Goal: Task Accomplishment & Management: Manage account settings

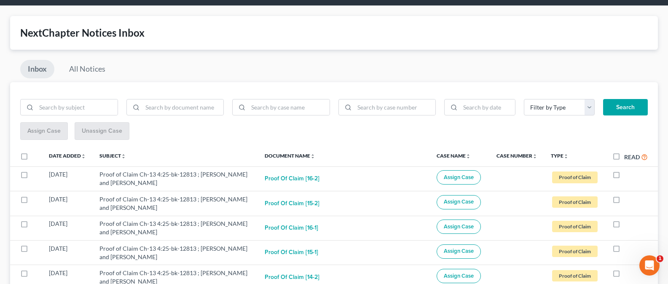
scroll to position [47, 0]
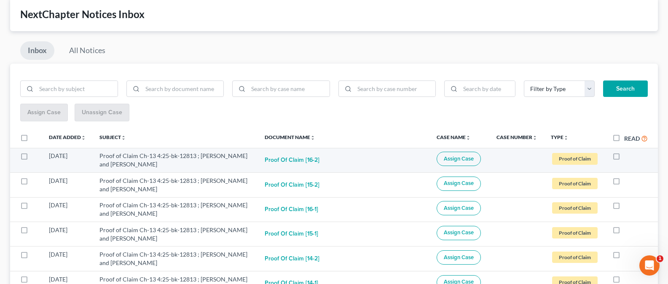
click at [624, 158] on label at bounding box center [624, 158] width 0 height 0
click at [628, 155] on input "checkbox" at bounding box center [630, 154] width 5 height 5
checkbox input "true"
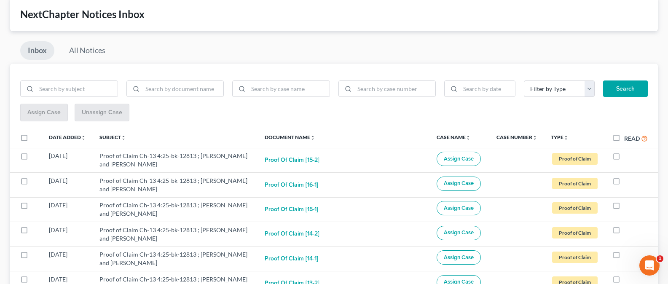
click at [624, 158] on label at bounding box center [624, 158] width 0 height 0
click at [628, 156] on input "checkbox" at bounding box center [630, 154] width 5 height 5
checkbox input "true"
click at [624, 158] on label at bounding box center [624, 158] width 0 height 0
click at [628, 156] on input "checkbox" at bounding box center [630, 154] width 5 height 5
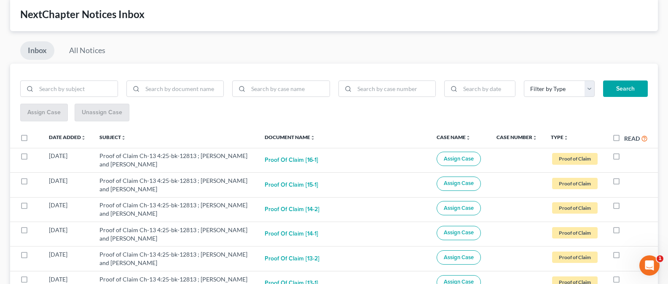
checkbox input "true"
click at [624, 158] on label at bounding box center [624, 158] width 0 height 0
click at [628, 156] on input "checkbox" at bounding box center [630, 154] width 5 height 5
checkbox input "true"
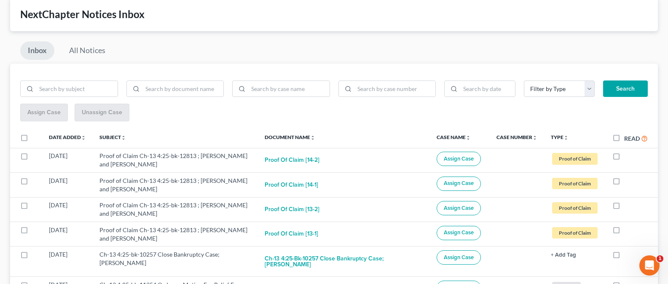
click at [624, 158] on label at bounding box center [624, 158] width 0 height 0
click at [628, 156] on input "checkbox" at bounding box center [630, 154] width 5 height 5
checkbox input "true"
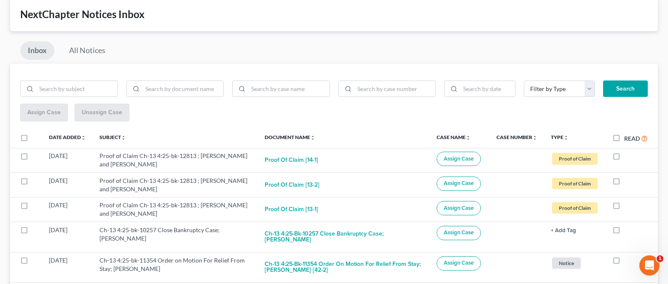
click at [624, 158] on label at bounding box center [624, 158] width 0 height 0
click at [628, 156] on input "checkbox" at bounding box center [630, 154] width 5 height 5
checkbox input "true"
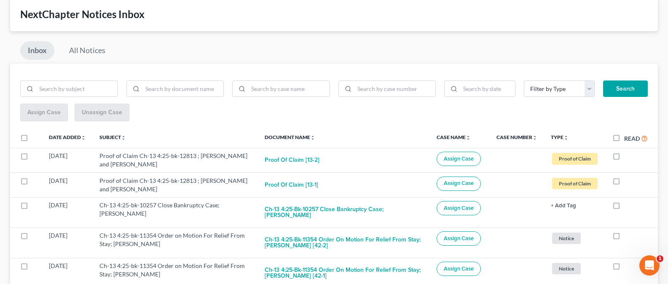
click at [624, 158] on label at bounding box center [624, 158] width 0 height 0
click at [628, 156] on input "checkbox" at bounding box center [630, 154] width 5 height 5
checkbox input "true"
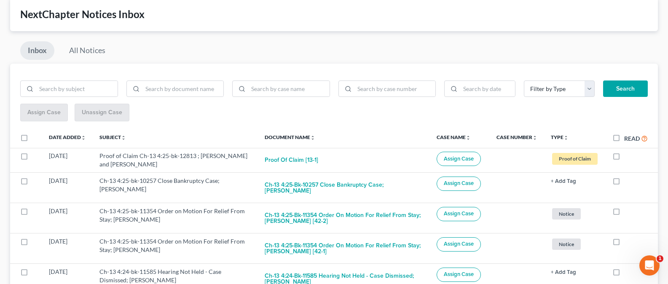
click at [624, 158] on label at bounding box center [624, 158] width 0 height 0
click at [628, 156] on input "checkbox" at bounding box center [630, 154] width 5 height 5
checkbox input "true"
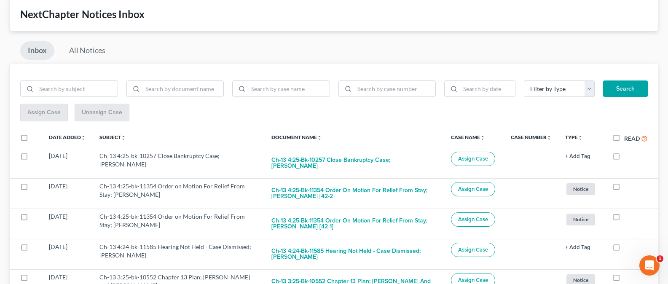
click at [624, 158] on label at bounding box center [624, 158] width 0 height 0
click at [628, 156] on input "checkbox" at bounding box center [630, 154] width 5 height 5
checkbox input "true"
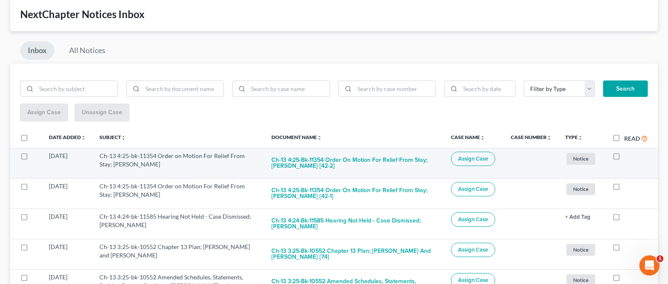
click at [624, 158] on label at bounding box center [624, 158] width 0 height 0
click at [628, 157] on input "checkbox" at bounding box center [630, 154] width 5 height 5
checkbox input "true"
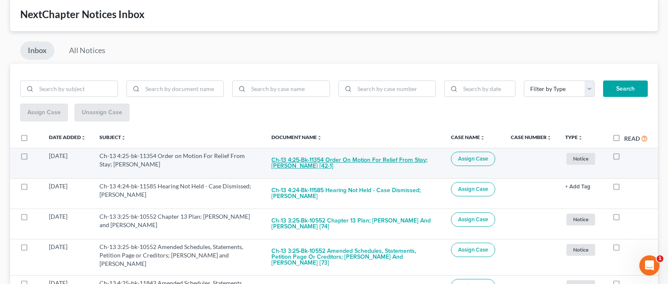
click at [352, 156] on button "Ch-13 4:25-bk-11354 Order on Motion For Relief From Stay; LaShawn Allise Kelley…" at bounding box center [354, 163] width 166 height 23
checkbox input "true"
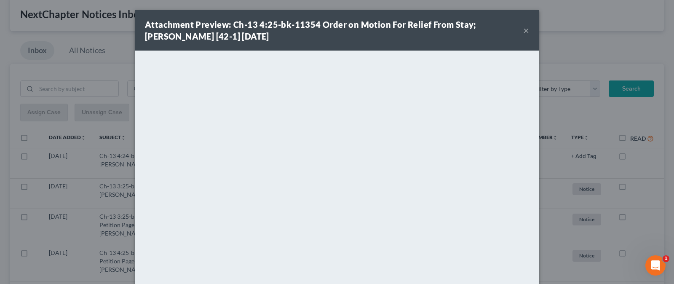
click at [524, 32] on button "×" at bounding box center [527, 30] width 6 height 10
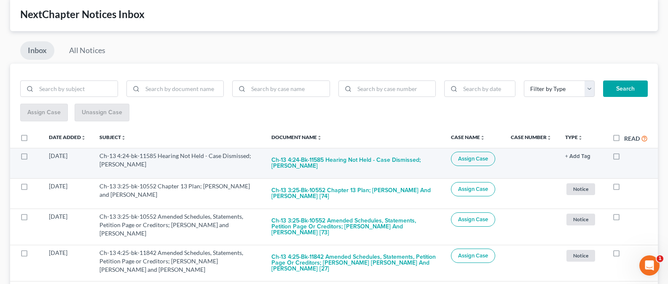
click at [624, 158] on label at bounding box center [624, 158] width 0 height 0
click at [628, 156] on input "checkbox" at bounding box center [630, 154] width 5 height 5
checkbox input "true"
